Goal: Check status: Check status

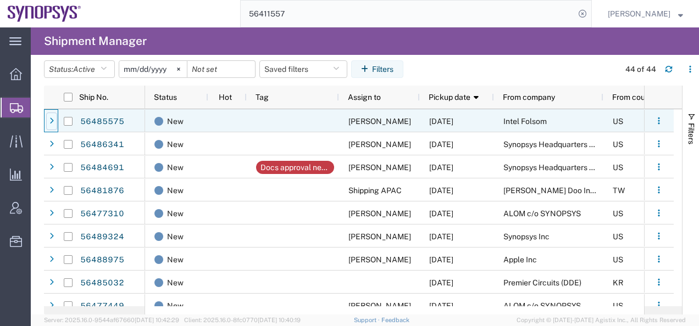
click at [53, 122] on icon at bounding box center [51, 122] width 4 height 8
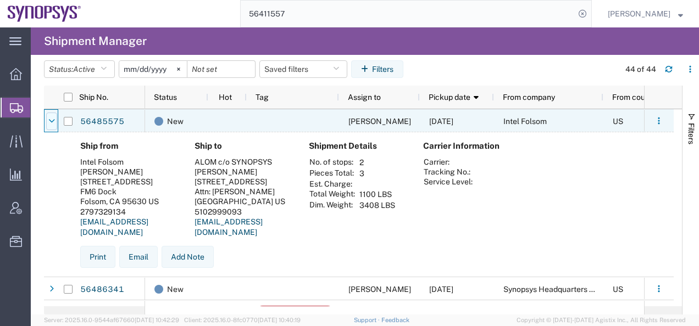
click at [52, 121] on icon at bounding box center [51, 122] width 7 height 8
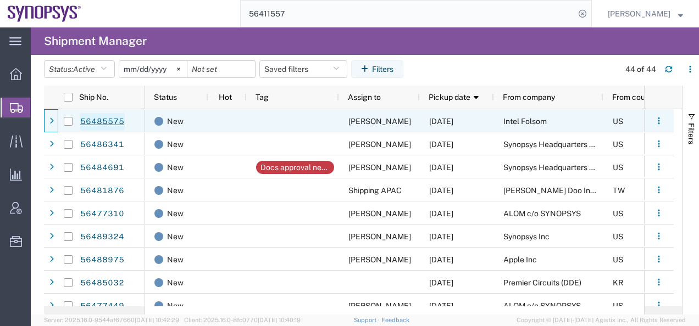
click at [113, 120] on link "56485575" at bounding box center [102, 122] width 45 height 18
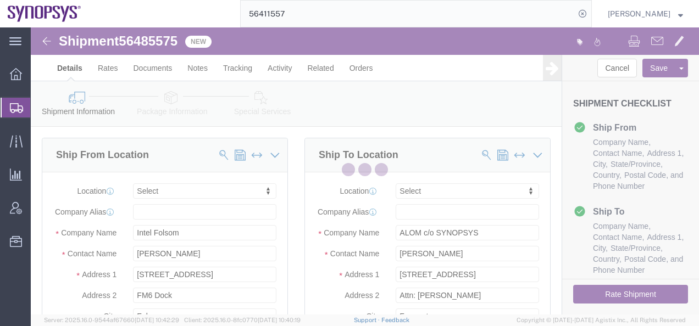
select select
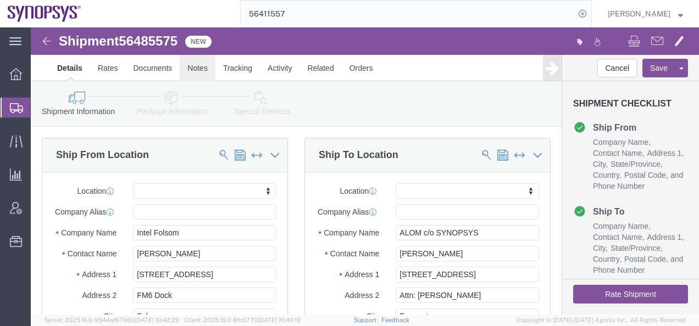
click link "Notes"
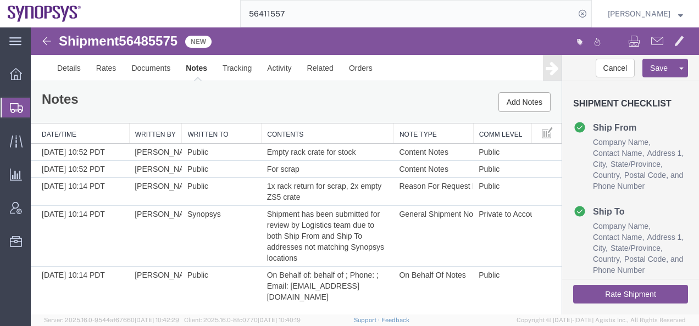
click at [426, 106] on div "Notes Add Notes" at bounding box center [296, 102] width 531 height 42
drag, startPoint x: 157, startPoint y: 40, endPoint x: 178, endPoint y: 40, distance: 20.9
click at [177, 40] on span "56485575" at bounding box center [148, 41] width 59 height 15
click at [46, 38] on img at bounding box center [46, 41] width 13 height 13
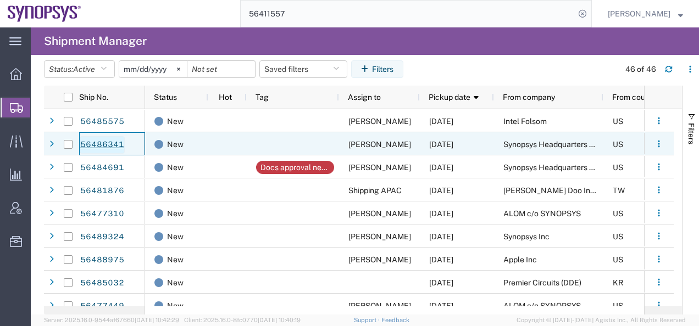
click at [92, 142] on link "56486341" at bounding box center [102, 145] width 45 height 18
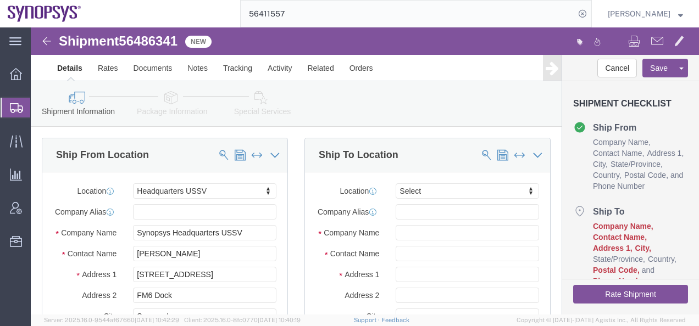
select select "63204"
select select
click link "Notes"
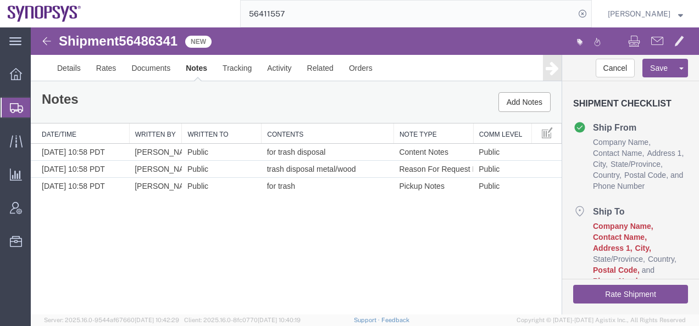
click at [47, 39] on img at bounding box center [46, 41] width 13 height 13
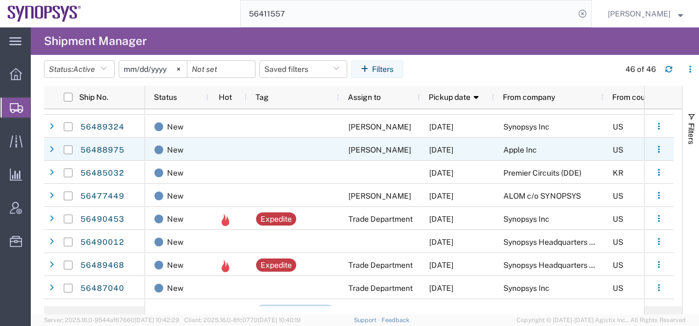
scroll to position [55, 0]
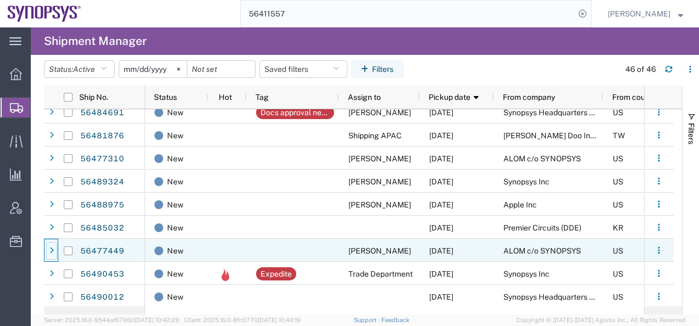
click at [51, 253] on icon at bounding box center [51, 251] width 4 height 8
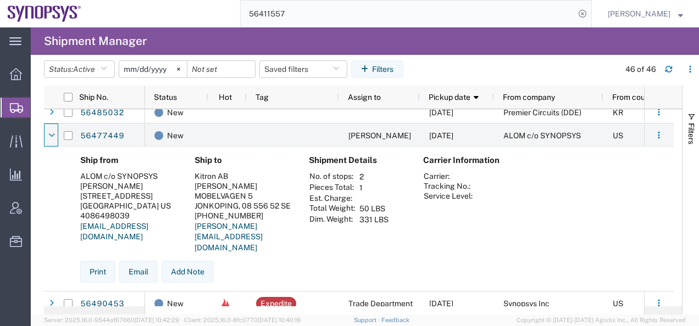
scroll to position [165, 0]
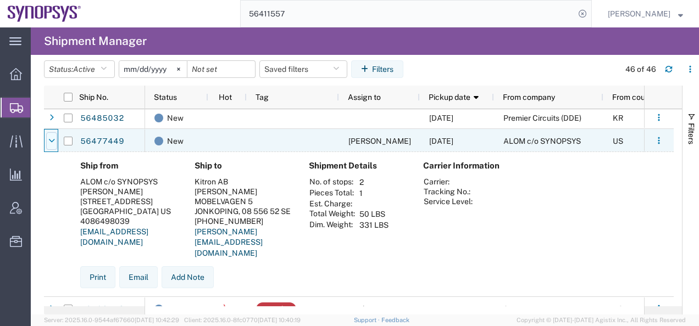
click at [53, 140] on icon at bounding box center [51, 141] width 7 height 8
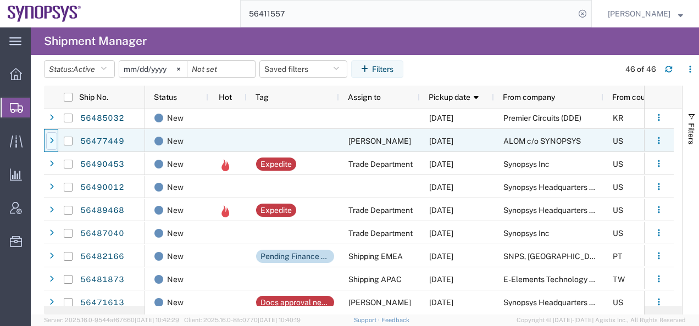
click at [54, 140] on div at bounding box center [51, 141] width 11 height 18
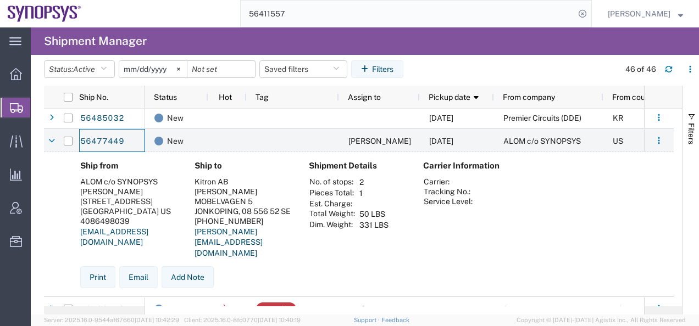
drag, startPoint x: 132, startPoint y: 142, endPoint x: 189, endPoint y: 185, distance: 71.4
click at [189, 185] on div "56485575 56486341 56484691 56481876 56477310 56489324 56488975 56485032 5649045…" at bounding box center [359, 207] width 630 height 197
click at [50, 138] on icon at bounding box center [51, 141] width 7 height 8
